Goal: Task Accomplishment & Management: Manage account settings

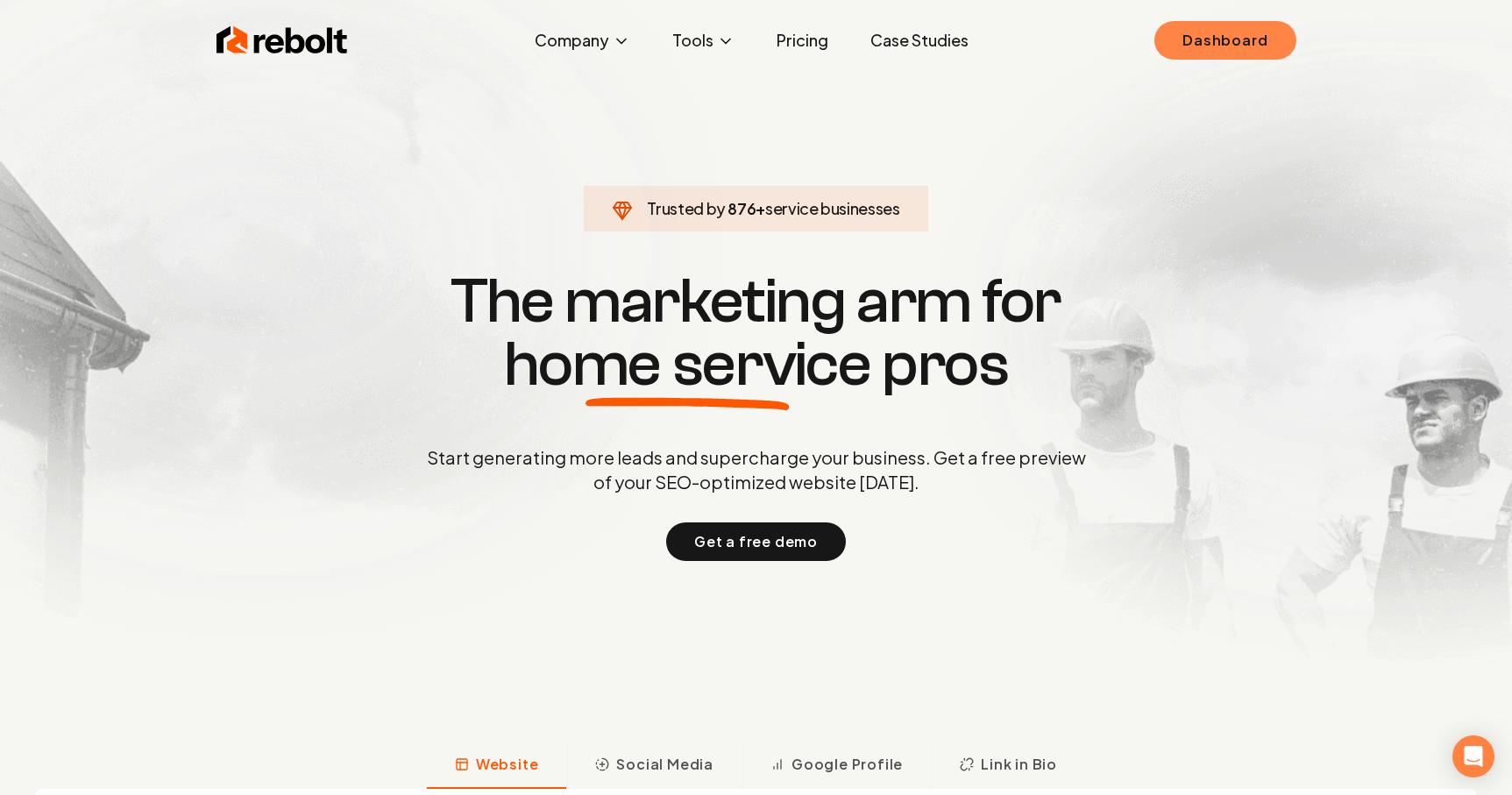
click at [1257, 48] on link "Dashboard" at bounding box center [1225, 40] width 141 height 38
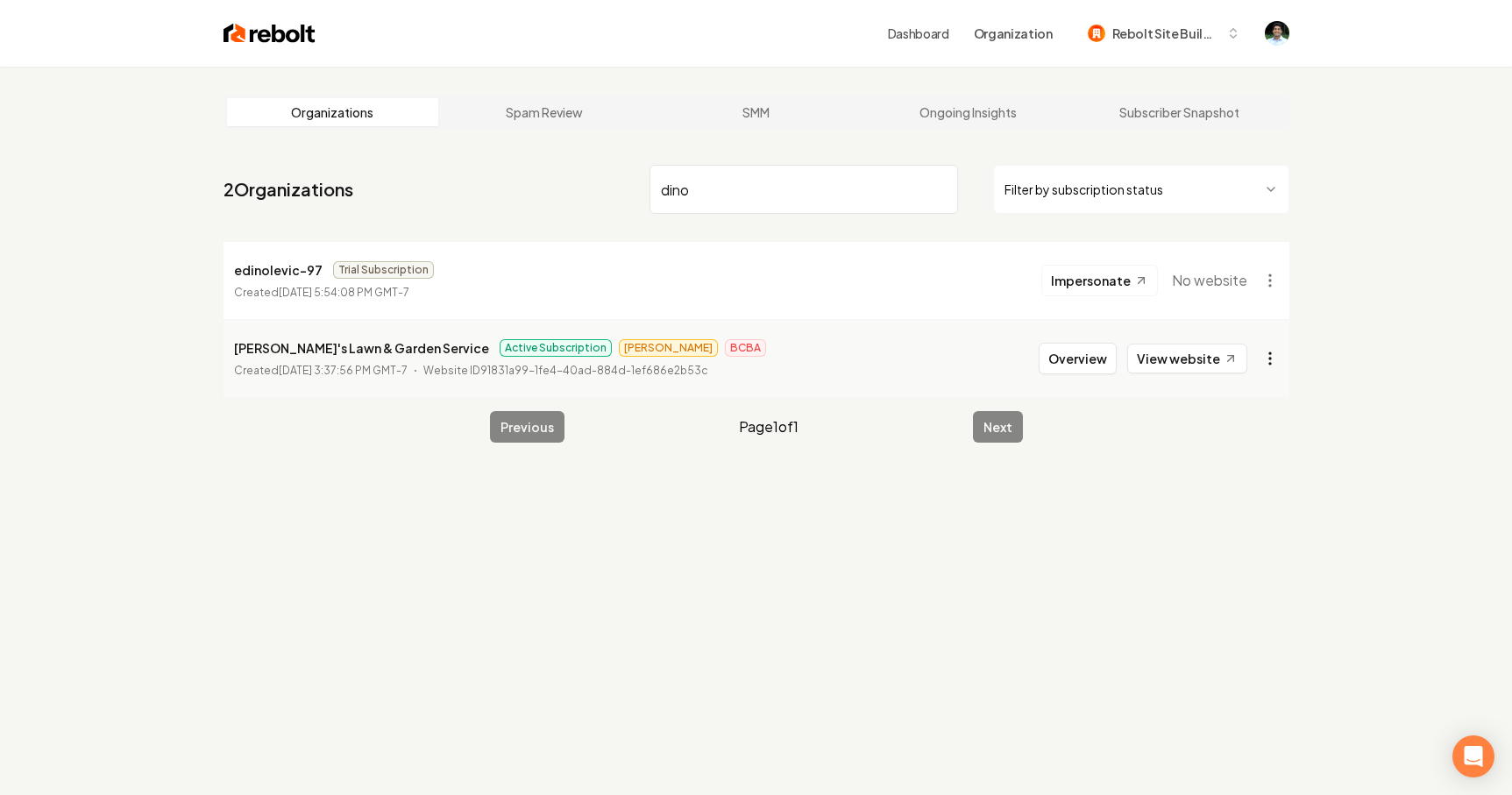
type input "dino"
click at [1269, 357] on html "Dashboard Organization Rebolt Site Builder Organizations Spam Review SMM Ongoin…" at bounding box center [756, 398] width 1512 height 795
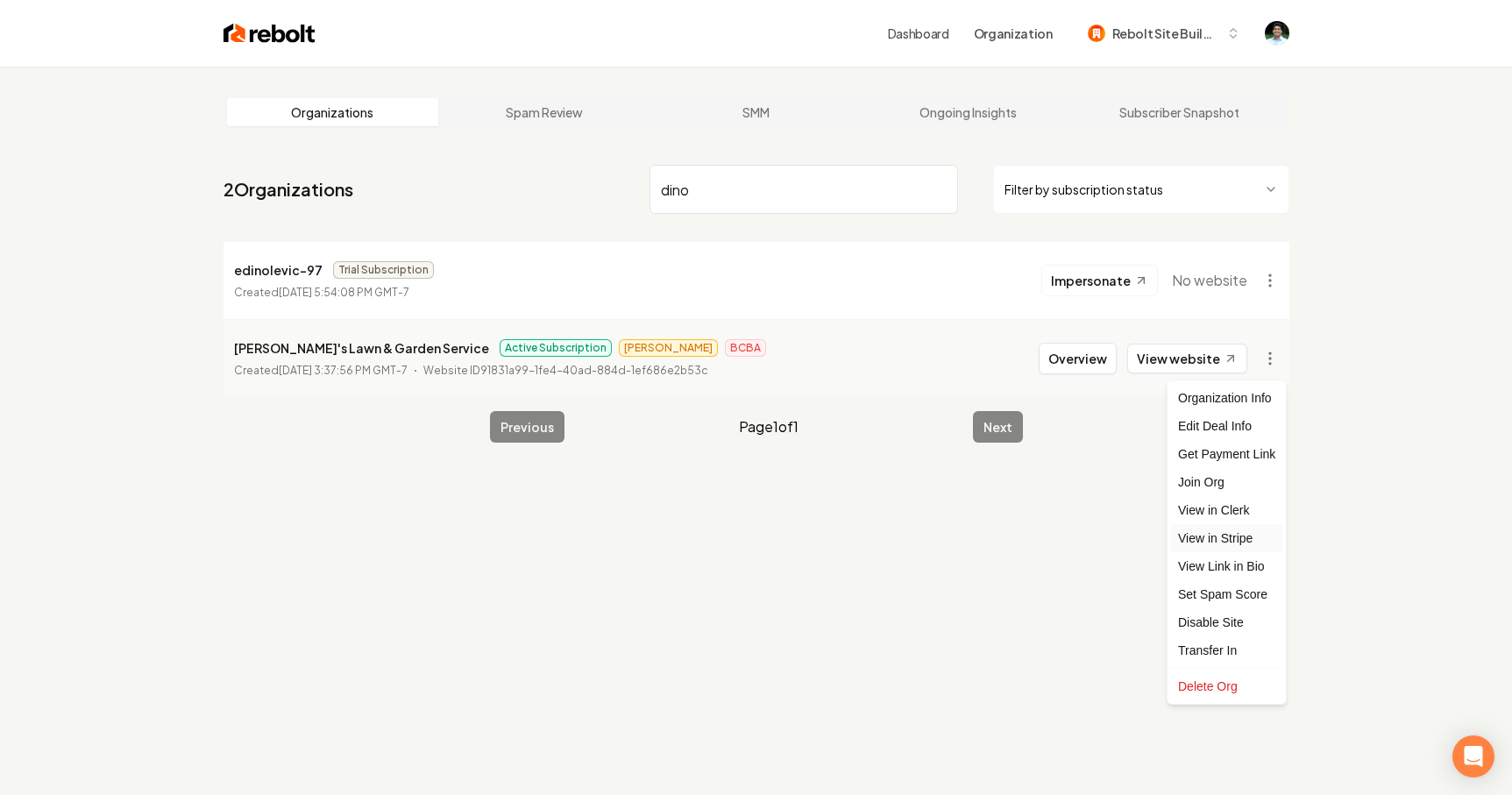
click at [1225, 536] on link "View in Stripe" at bounding box center [1226, 538] width 111 height 28
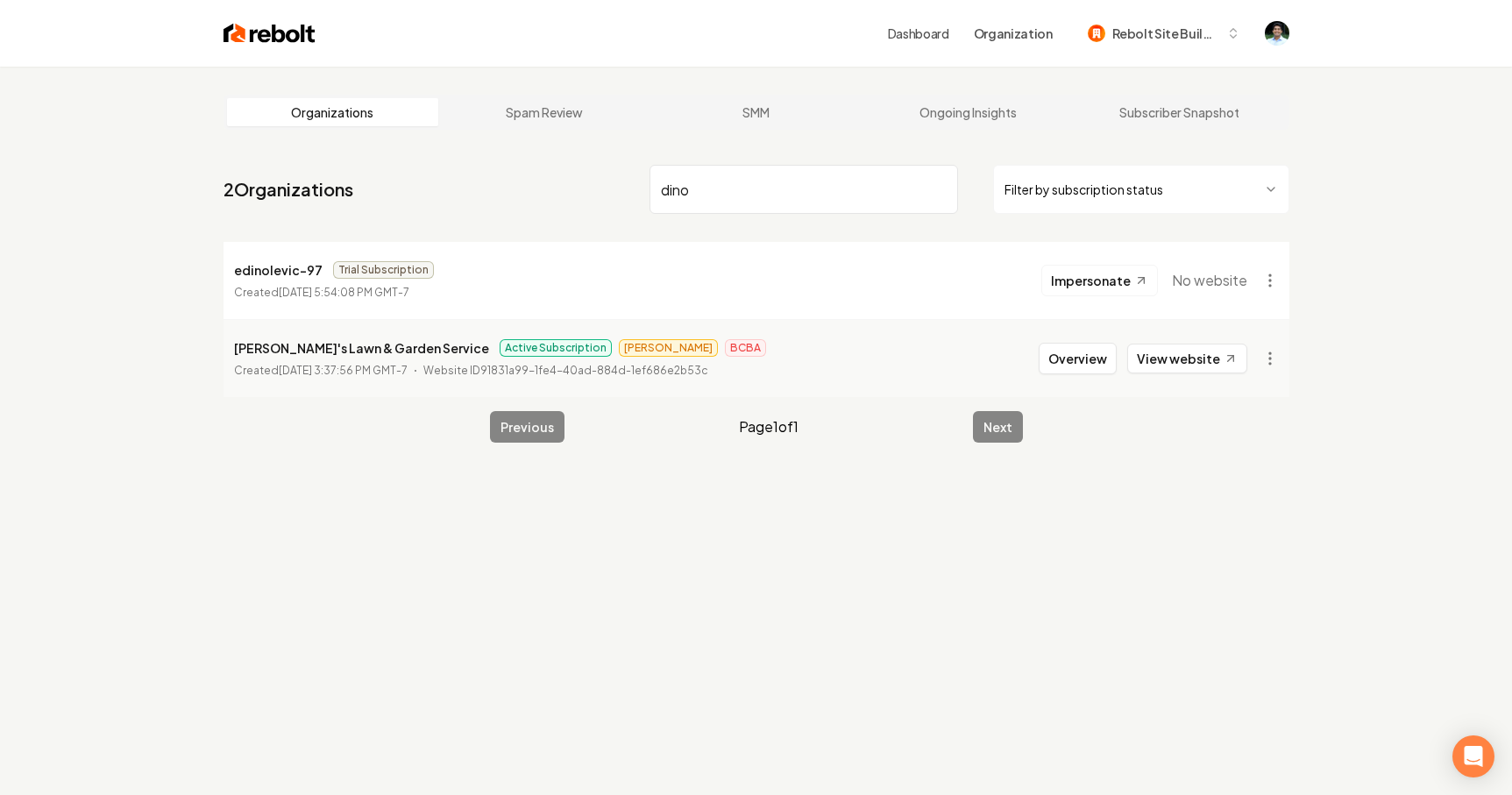
click at [802, 202] on input "dino" at bounding box center [804, 190] width 309 height 50
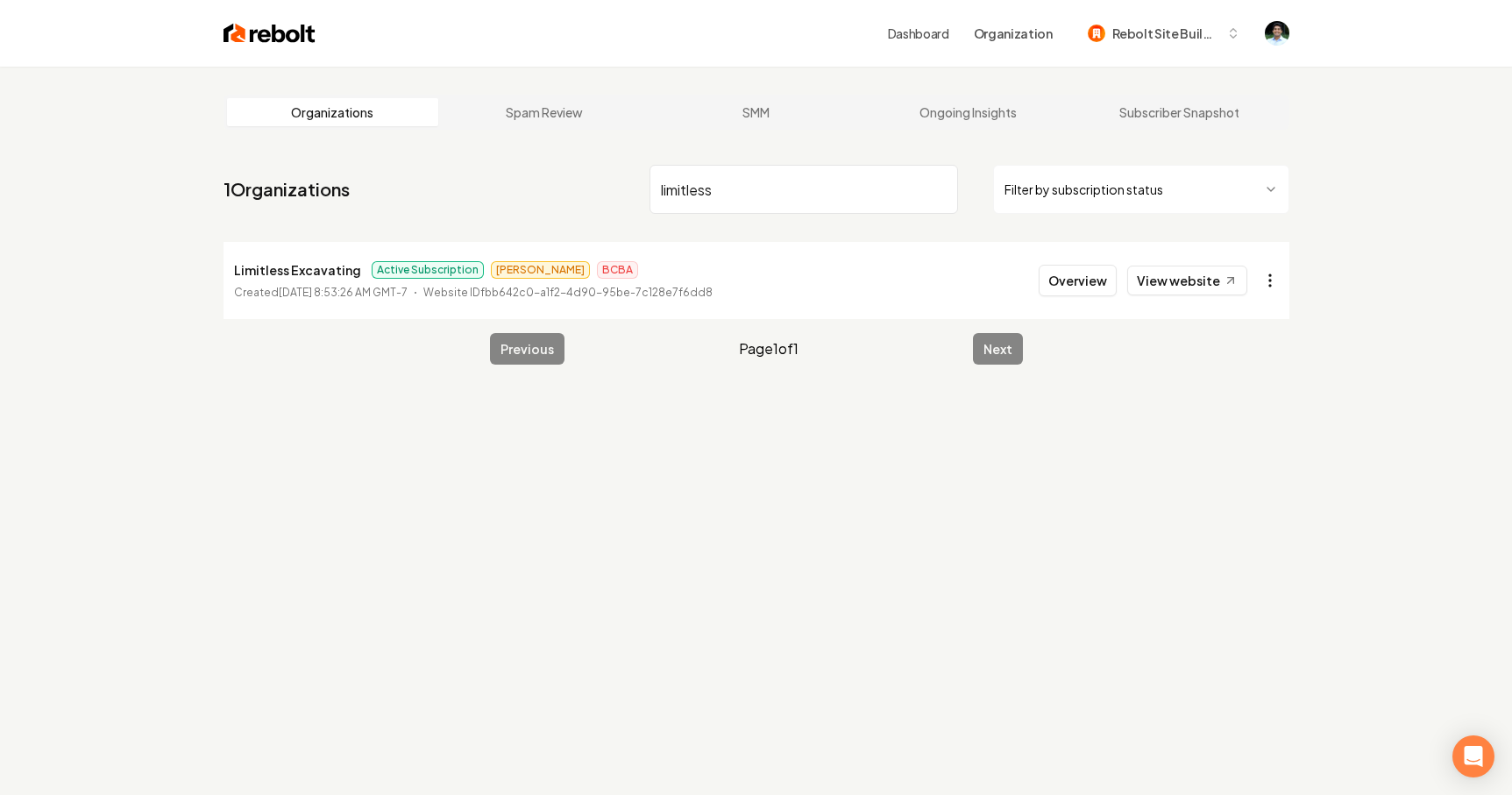
type input "limitless"
click at [1260, 282] on html "Dashboard Organization Rebolt Site Builder Organizations Spam Review SMM Ongoin…" at bounding box center [756, 398] width 1512 height 795
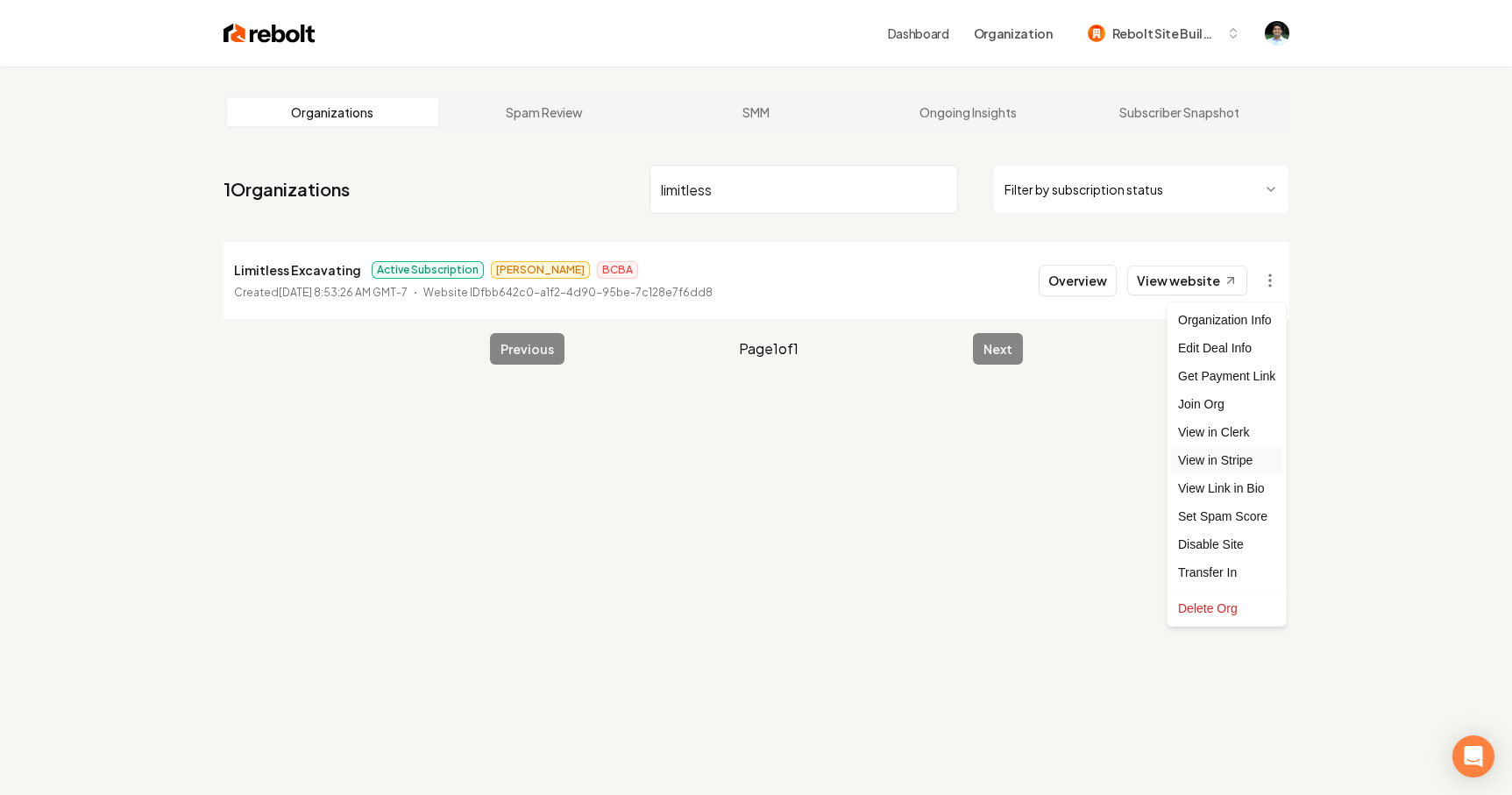
click at [1229, 463] on link "View in Stripe" at bounding box center [1226, 459] width 111 height 28
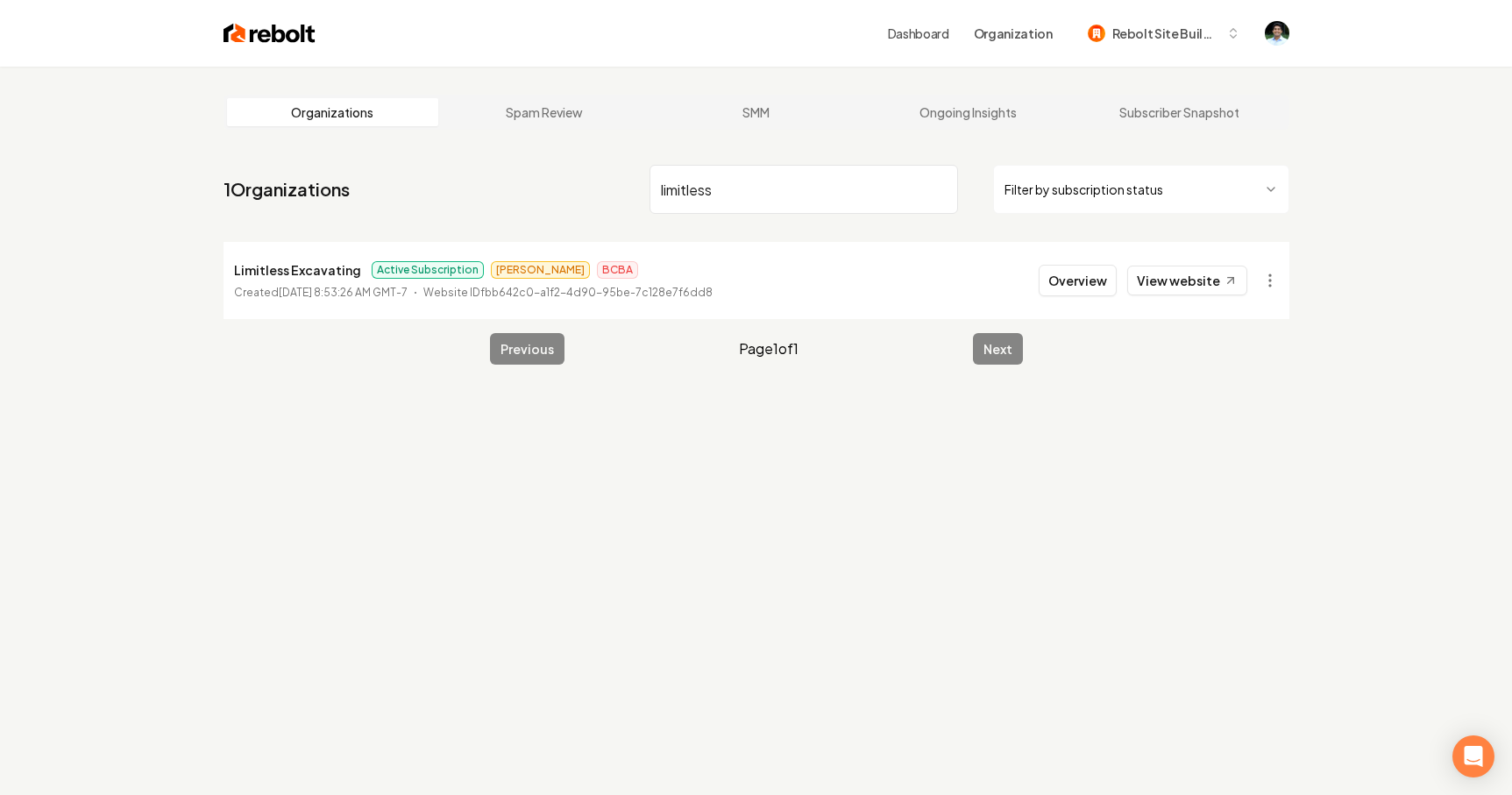
click at [287, 266] on p "Limitless Excavating" at bounding box center [297, 270] width 127 height 21
copy p "Limitless Excavating"
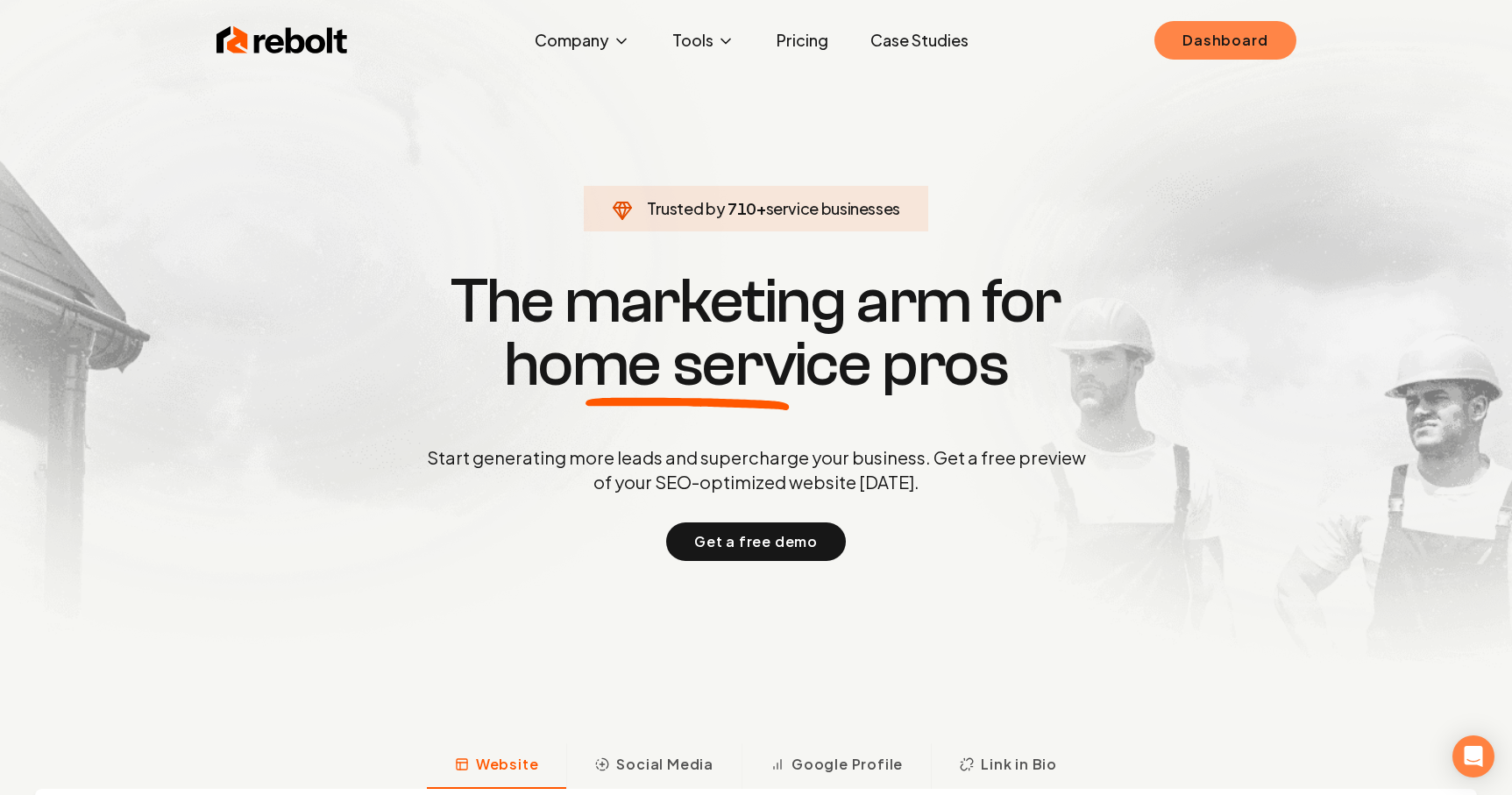
click at [1211, 51] on link "Dashboard" at bounding box center [1225, 40] width 141 height 38
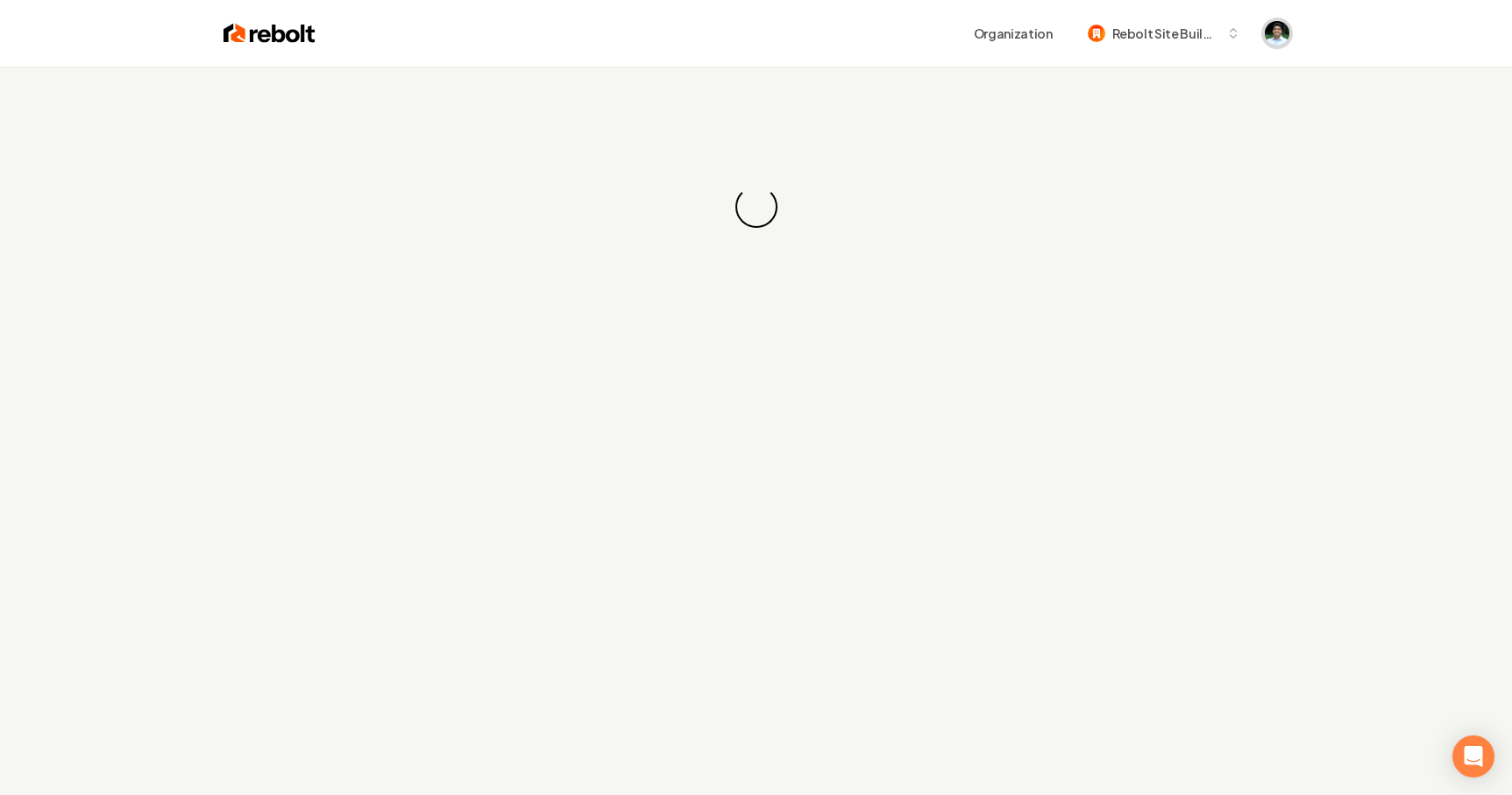
click at [1284, 23] on img "Open user button" at bounding box center [1278, 33] width 25 height 25
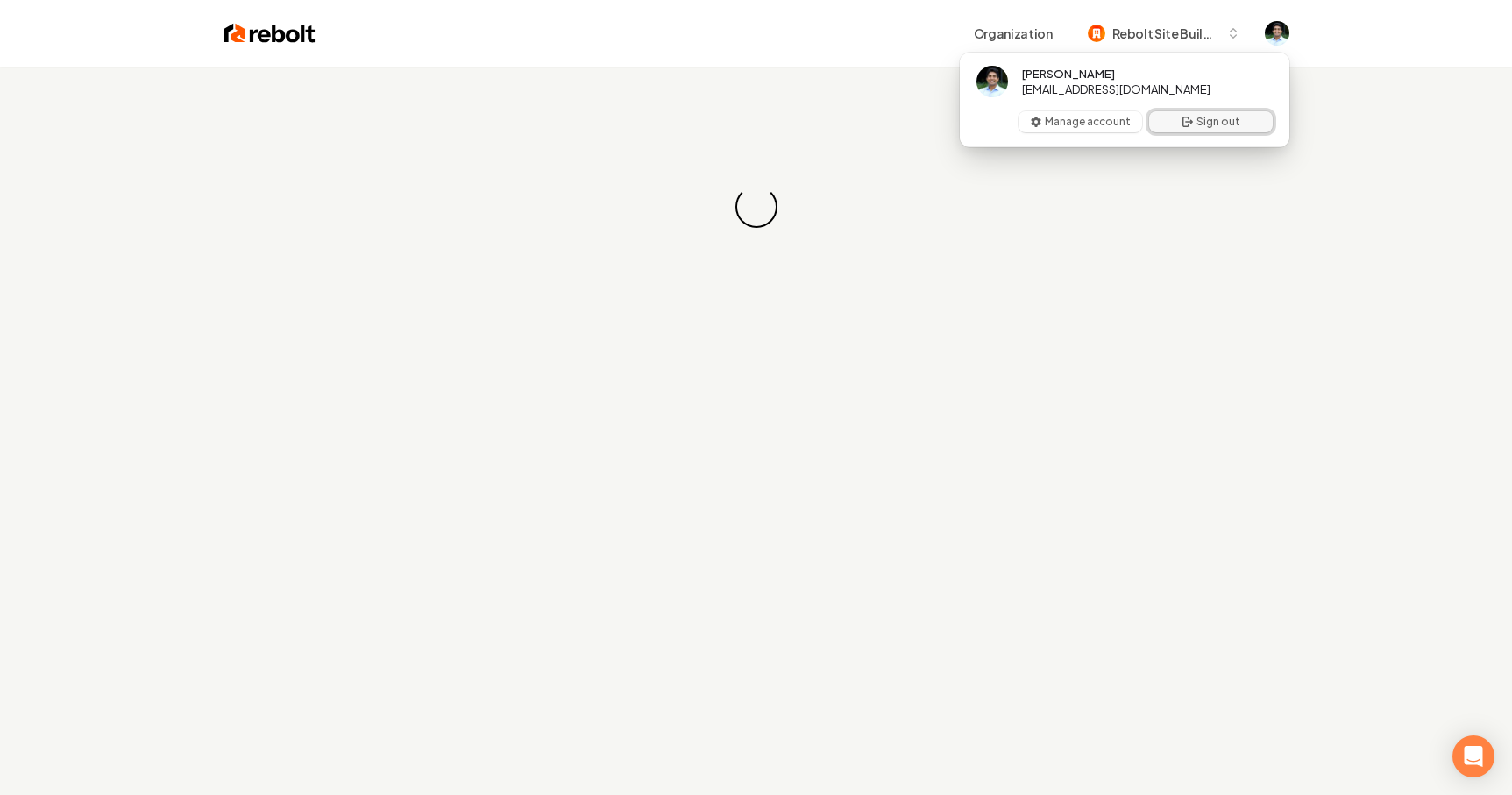
click at [1228, 118] on button "Sign out" at bounding box center [1211, 122] width 124 height 21
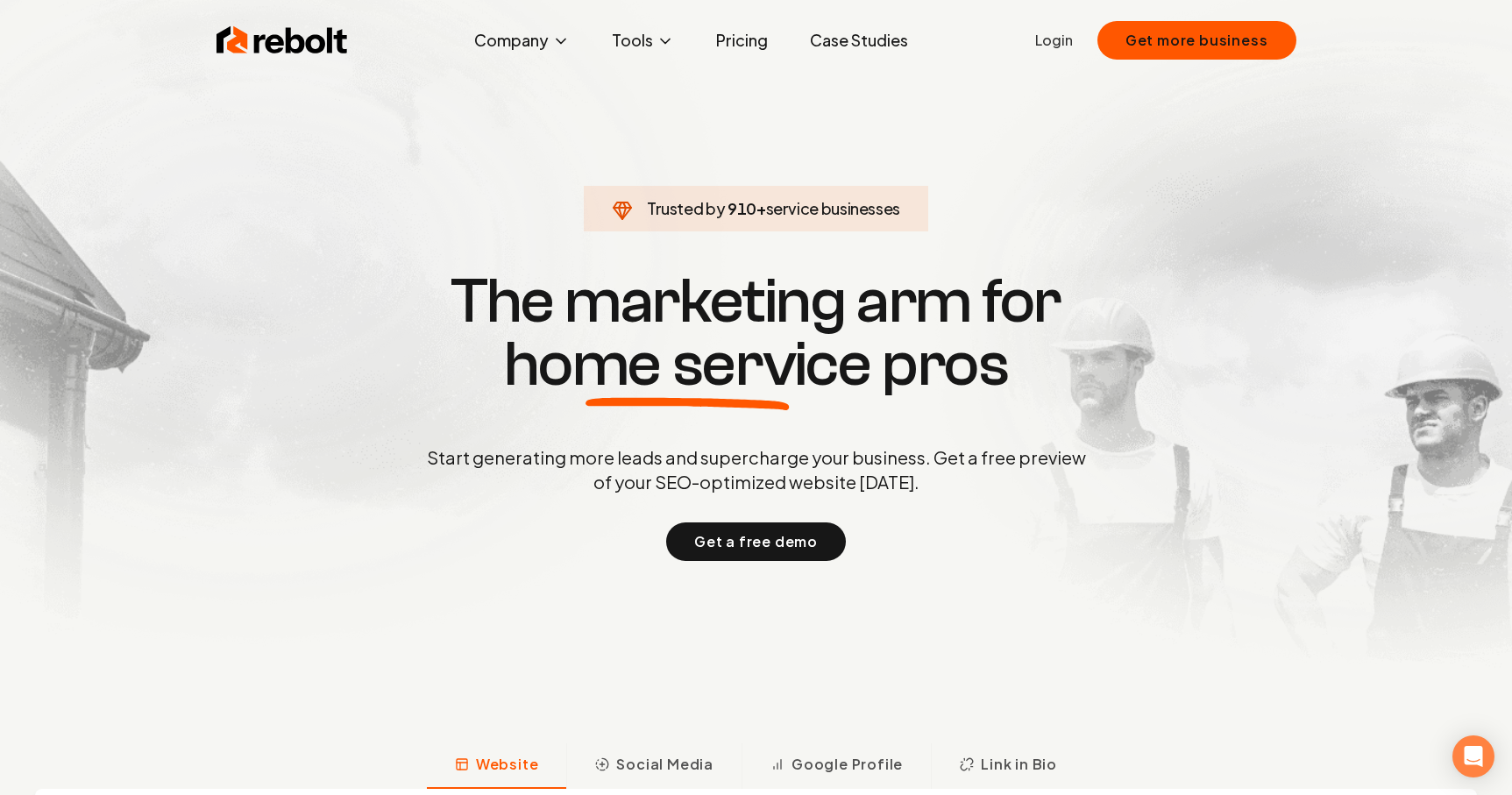
click at [1052, 48] on link "Login" at bounding box center [1055, 40] width 38 height 21
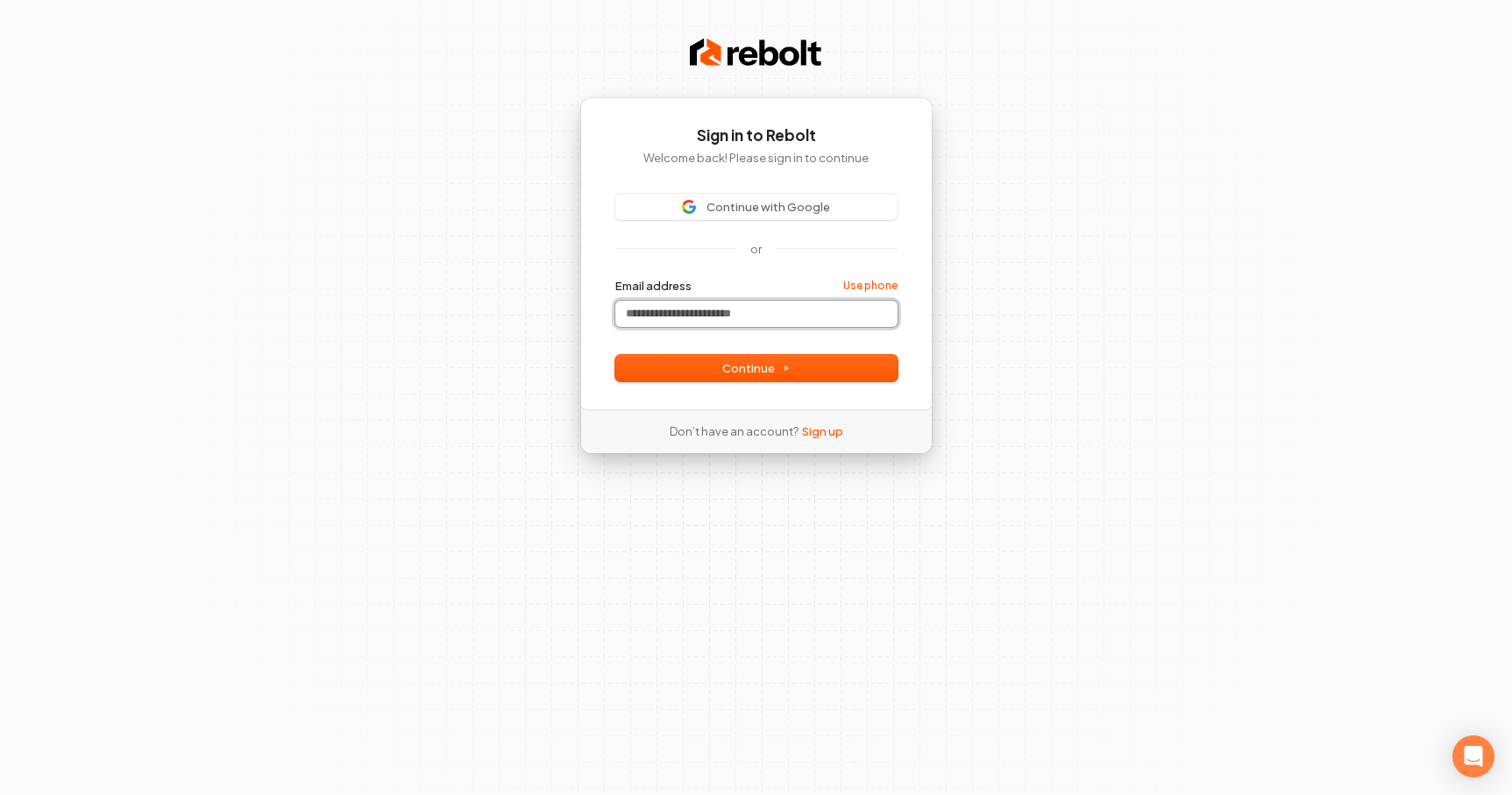
click at [709, 313] on input "Email address" at bounding box center [756, 315] width 282 height 27
click at [737, 283] on div "Email address Use phone" at bounding box center [756, 286] width 282 height 16
click at [678, 311] on input "Email address" at bounding box center [756, 315] width 282 height 27
click at [615, 278] on button "submit" at bounding box center [615, 278] width 0 height 0
type input "**********"
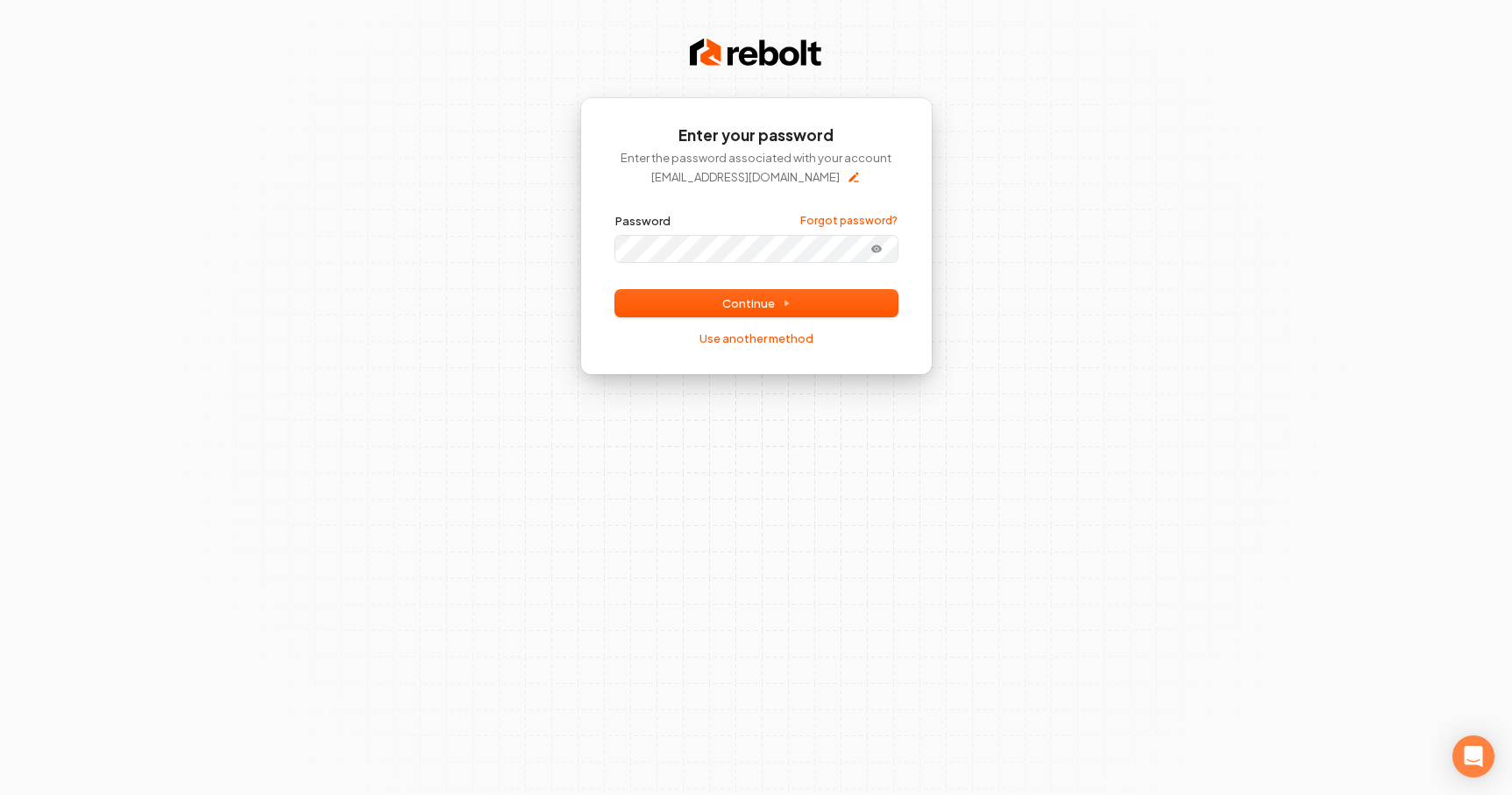
click at [938, 311] on div "**********" at bounding box center [756, 398] width 1512 height 795
click at [893, 310] on button "Continue" at bounding box center [756, 304] width 282 height 27
